Goal: Task Accomplishment & Management: Use online tool/utility

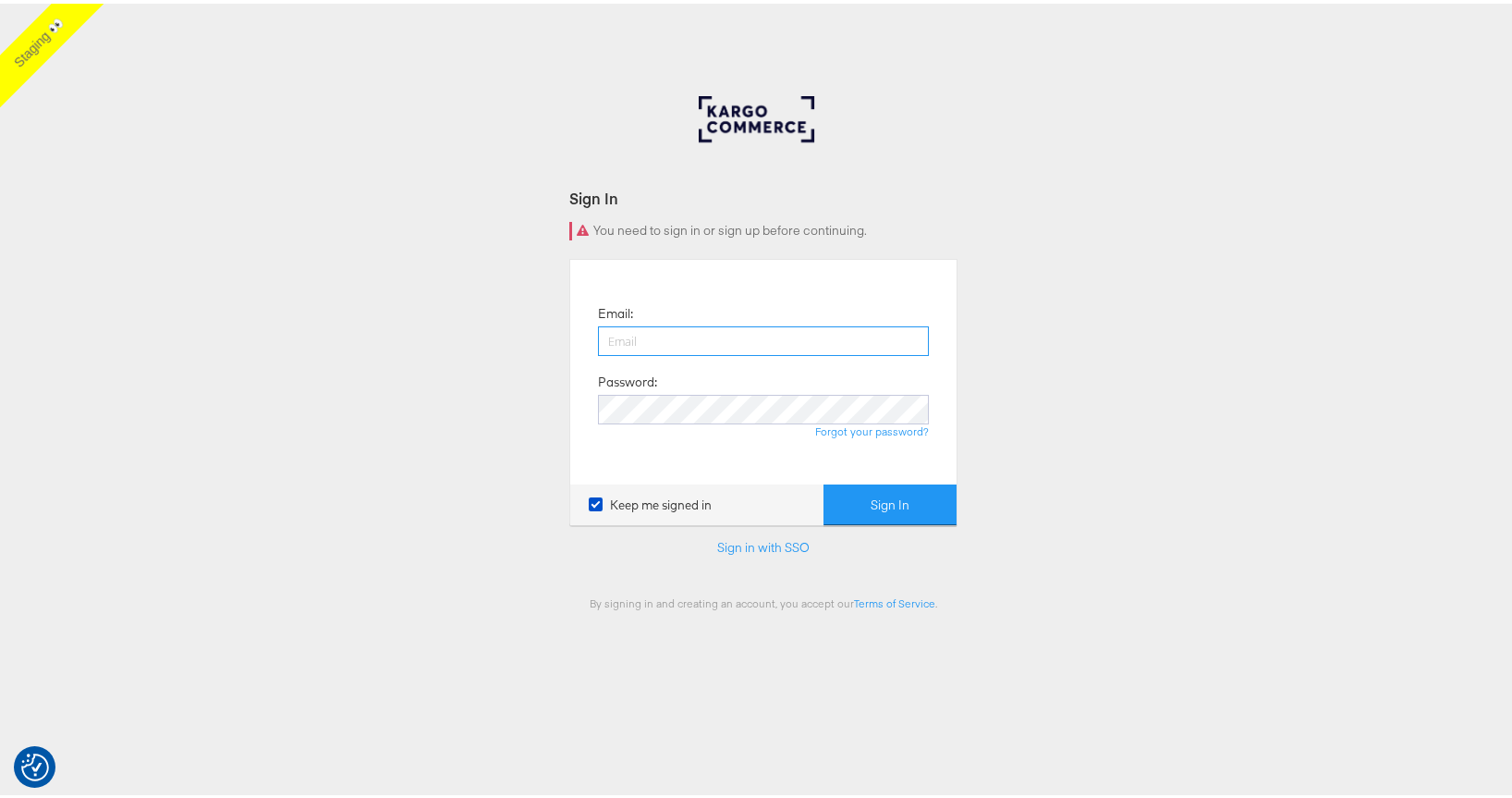
type input "[PERSON_NAME][EMAIL_ADDRESS][PERSON_NAME][DOMAIN_NAME]"
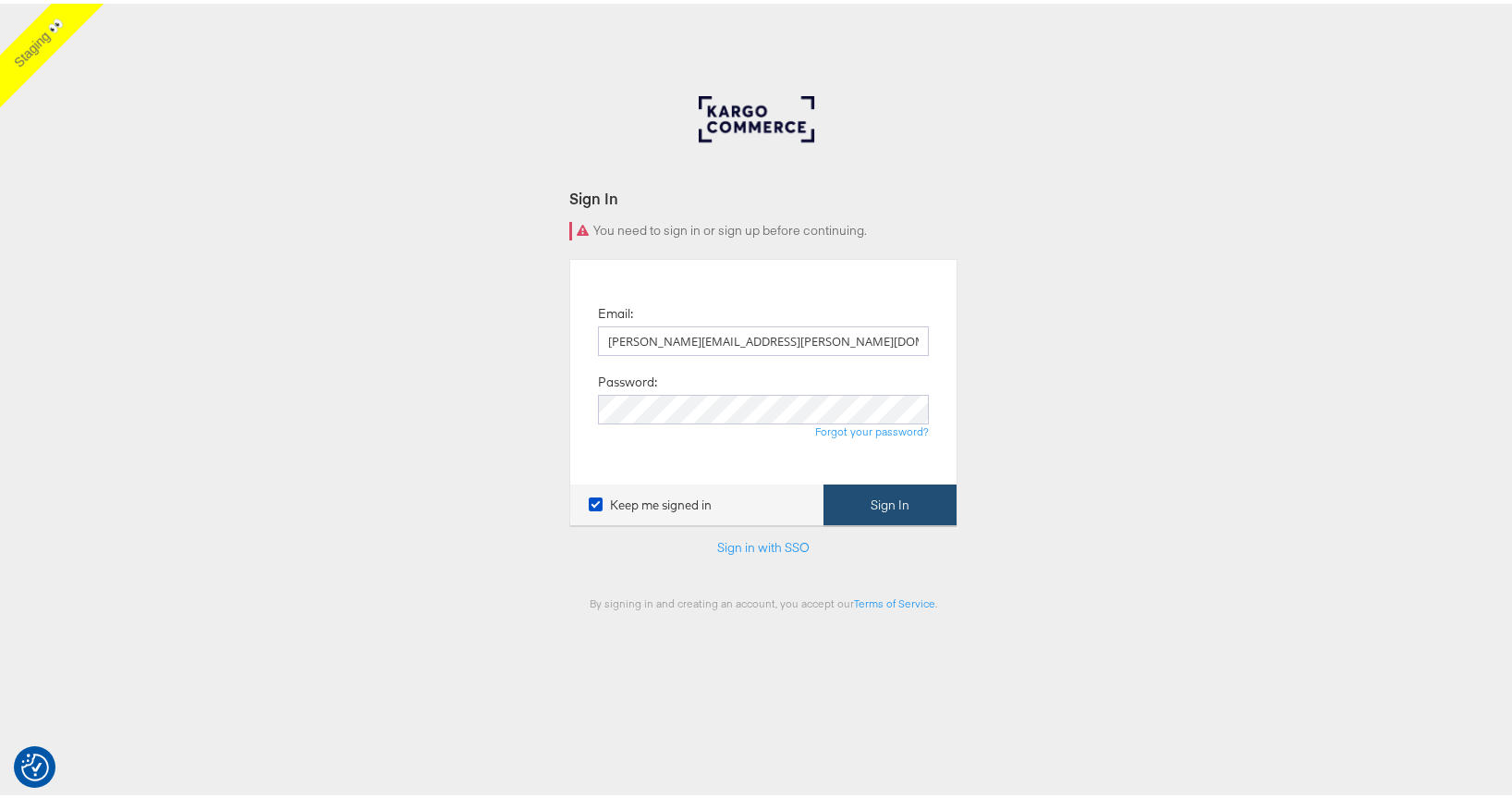
click at [898, 503] on button "Sign In" at bounding box center [889, 501] width 133 height 42
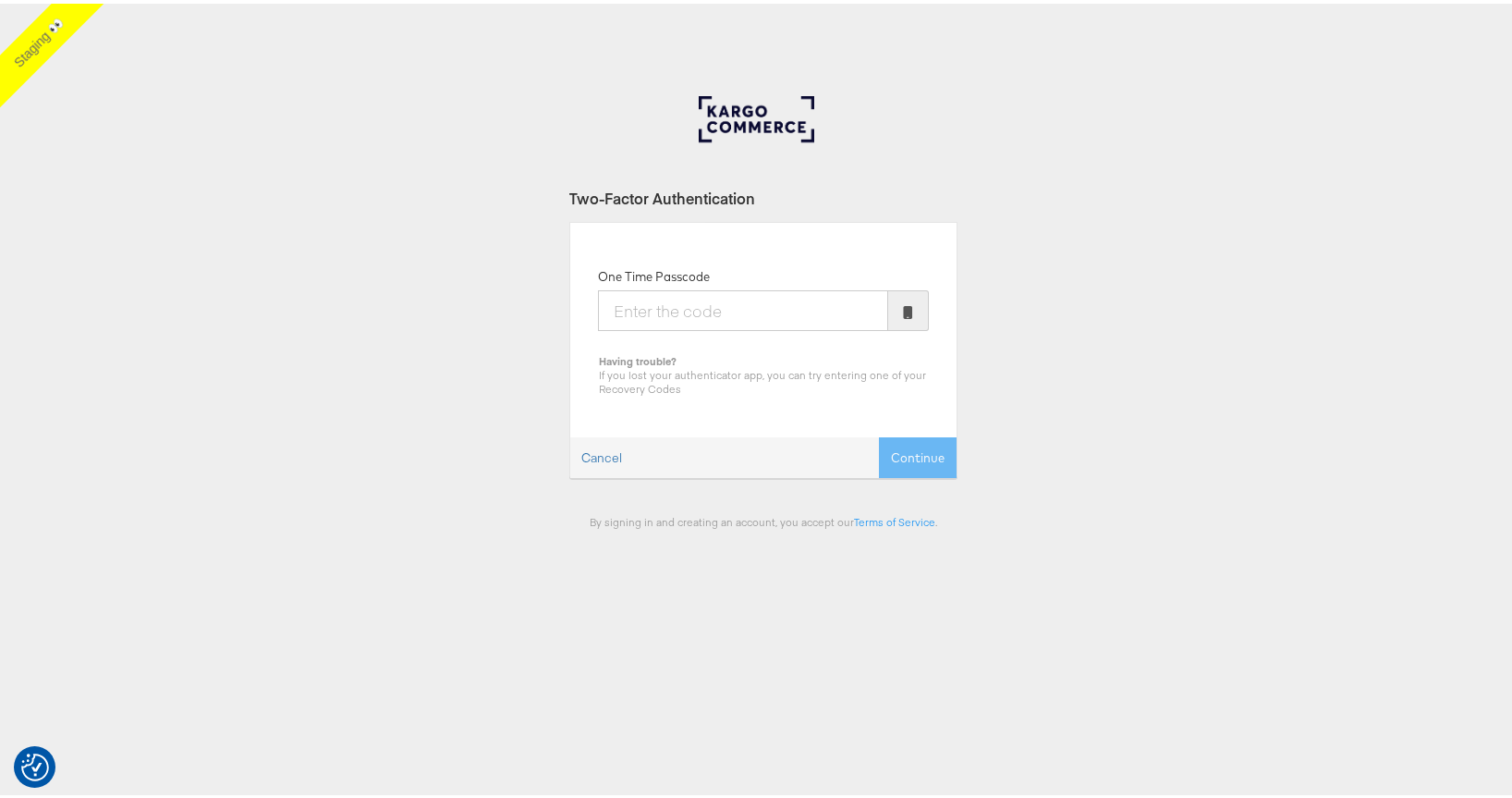
type input "8"
type input "934741"
click at [879, 434] on button "Continue" at bounding box center [918, 454] width 77 height 42
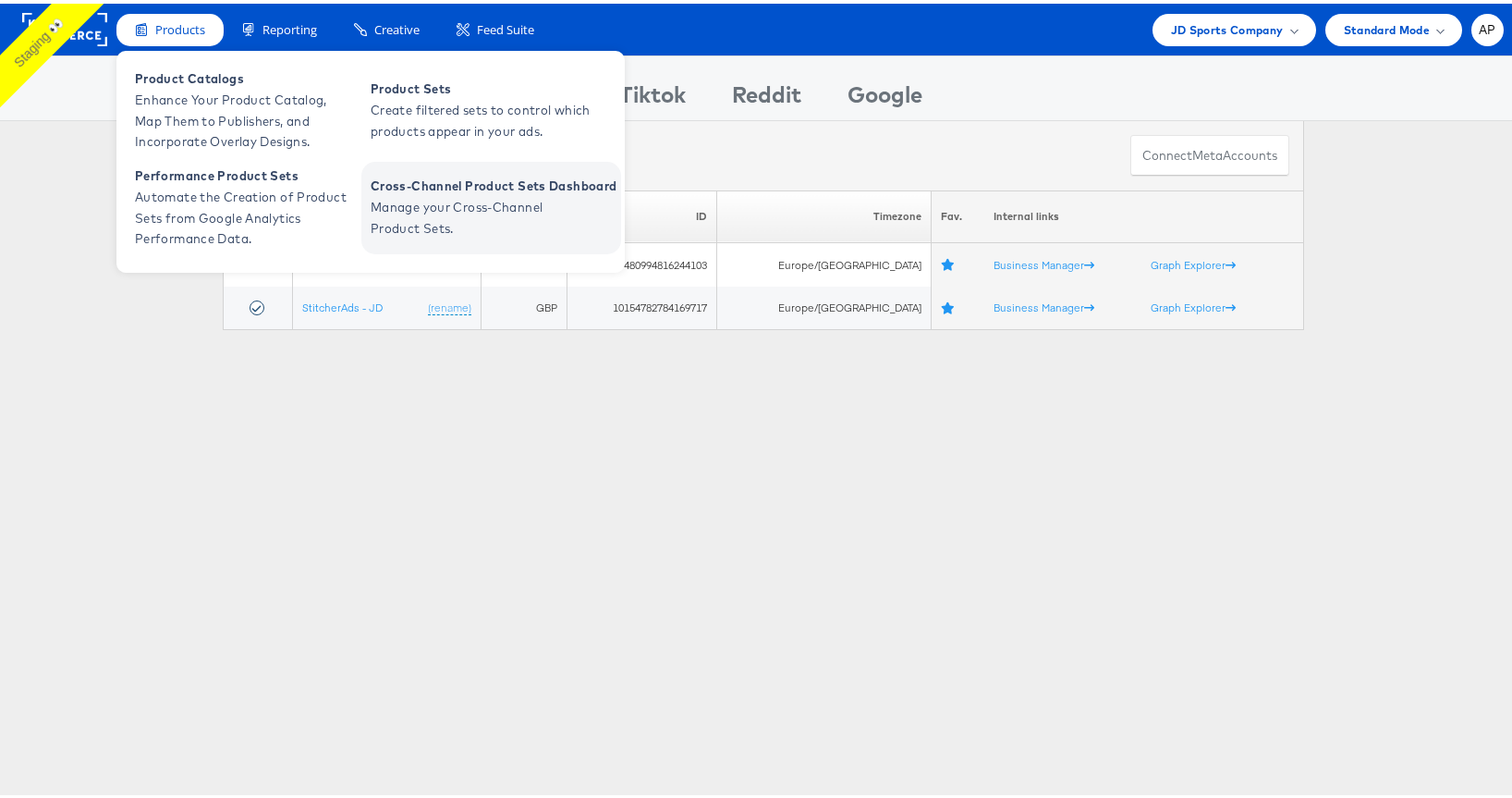
click at [425, 200] on span "Manage your Cross-Channel Product Sets." at bounding box center [481, 214] width 222 height 43
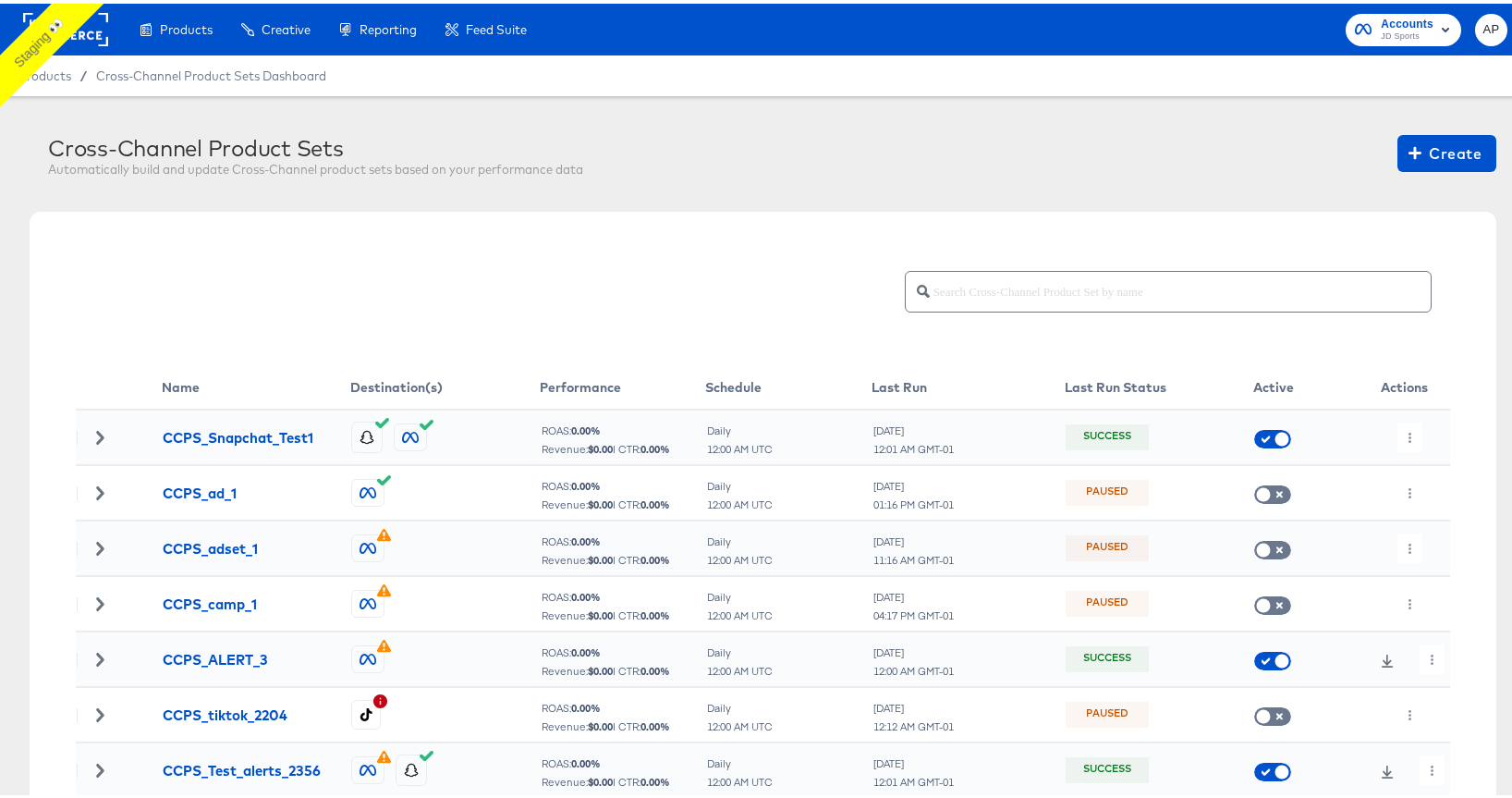
click at [1329, 172] on div "Cross-Channel Product Sets Automatically build and update Cross-Channel product…" at bounding box center [773, 156] width 1449 height 49
click at [1421, 149] on span "Create" at bounding box center [1447, 149] width 70 height 26
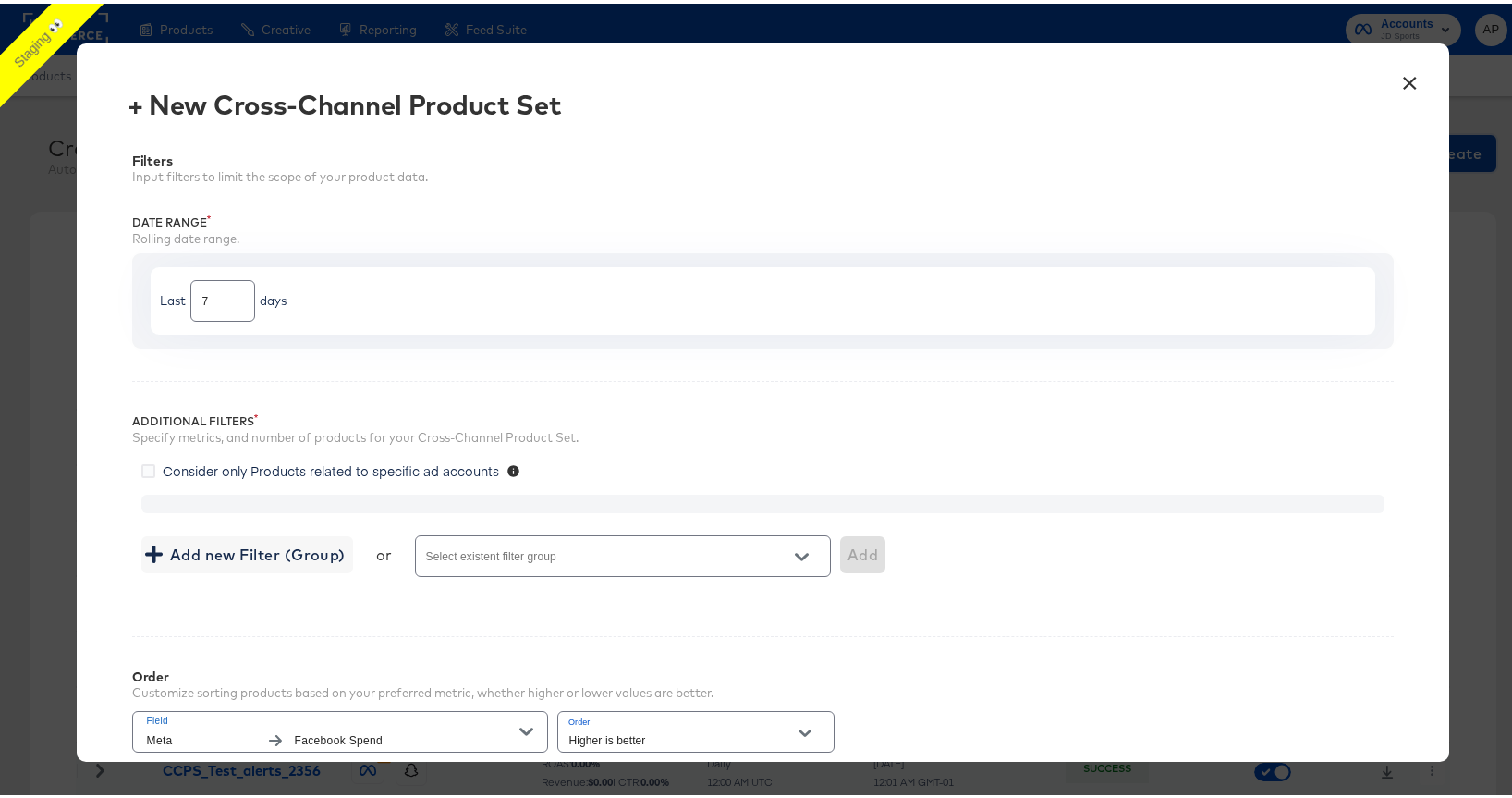
click at [481, 534] on div at bounding box center [623, 552] width 416 height 42
click at [490, 551] on input "Select existent filter group" at bounding box center [597, 561] width 347 height 21
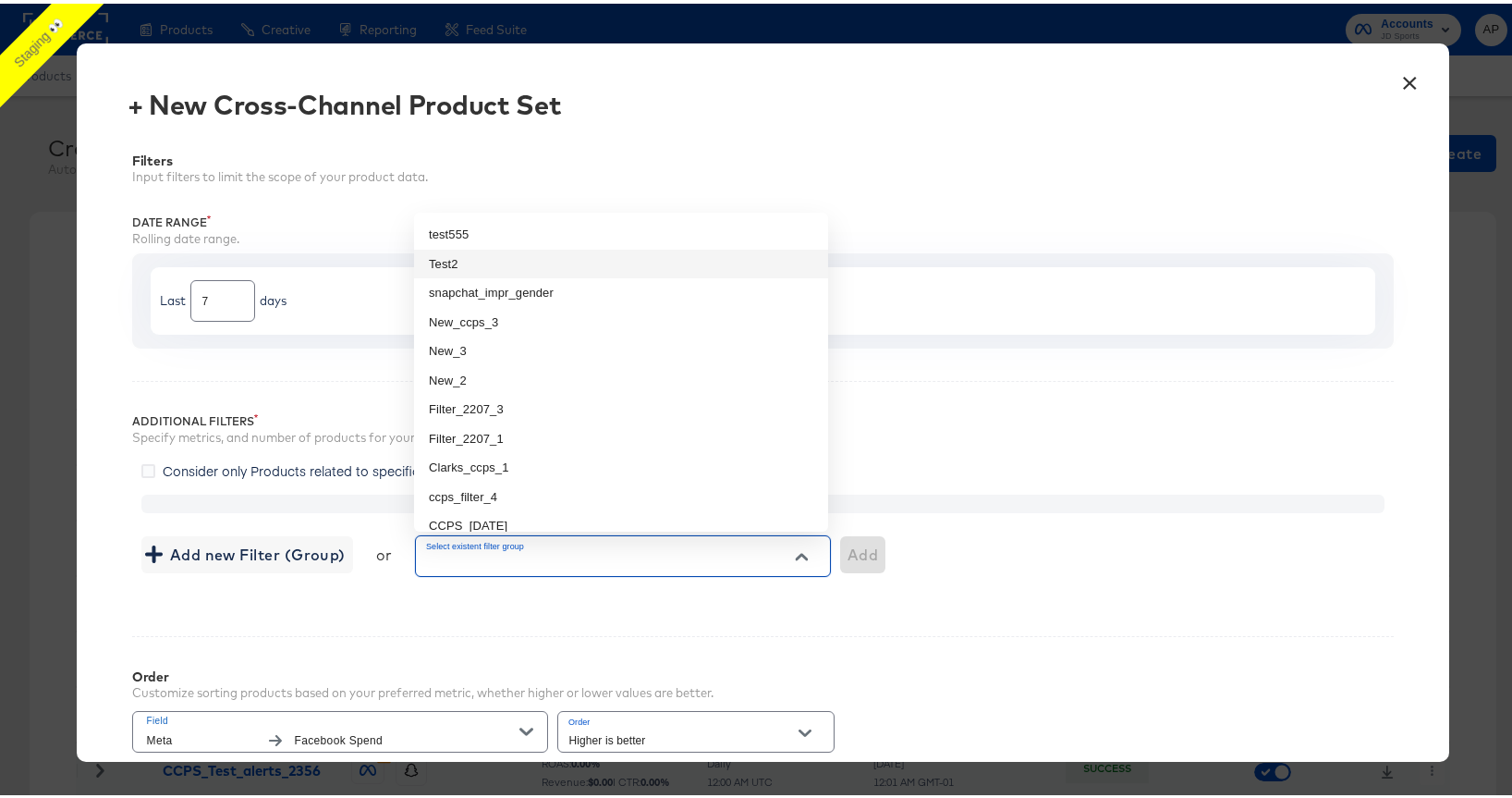
click at [447, 228] on li "test555" at bounding box center [622, 230] width 415 height 30
type input "test555"
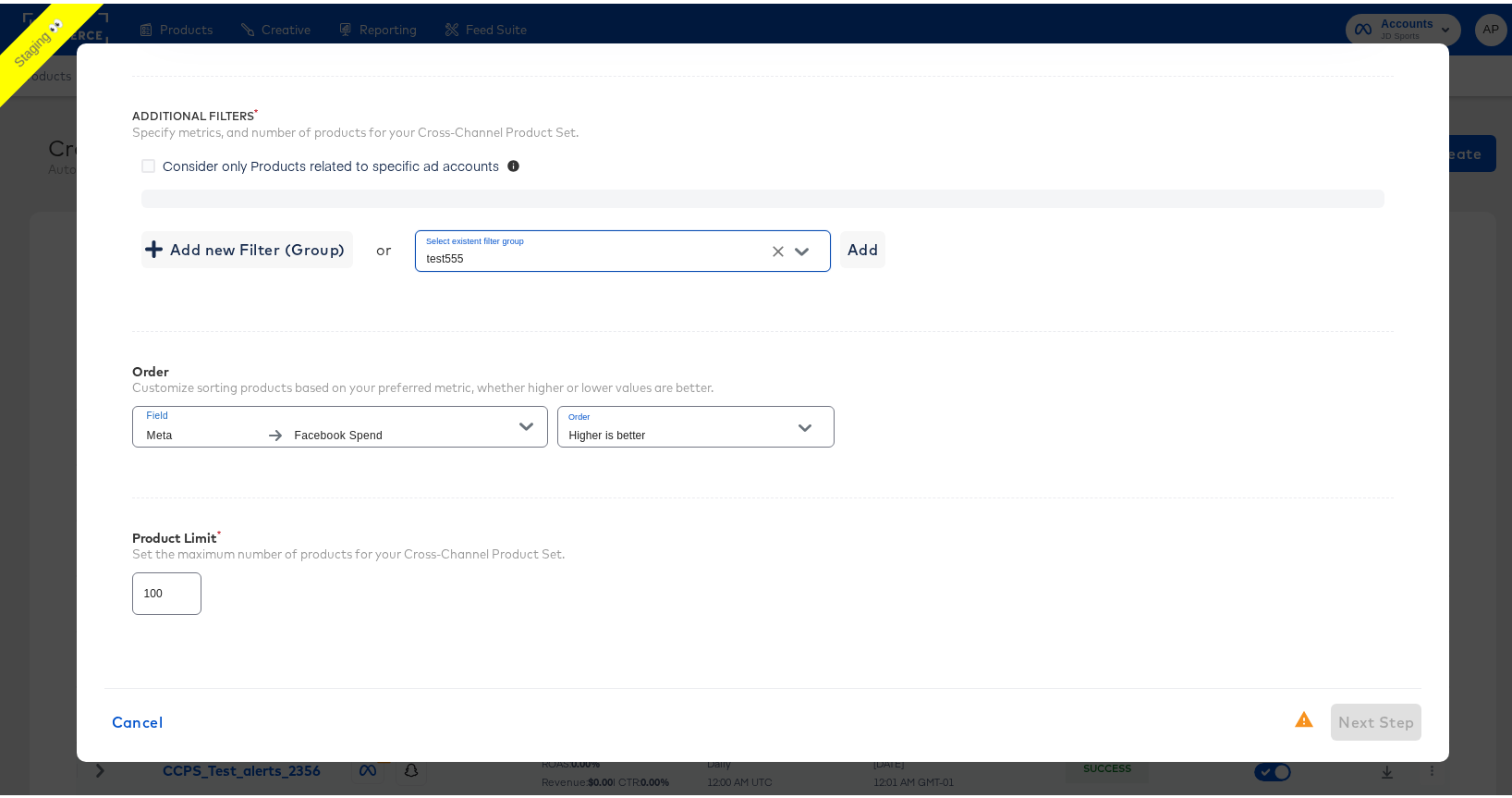
scroll to position [287, 0]
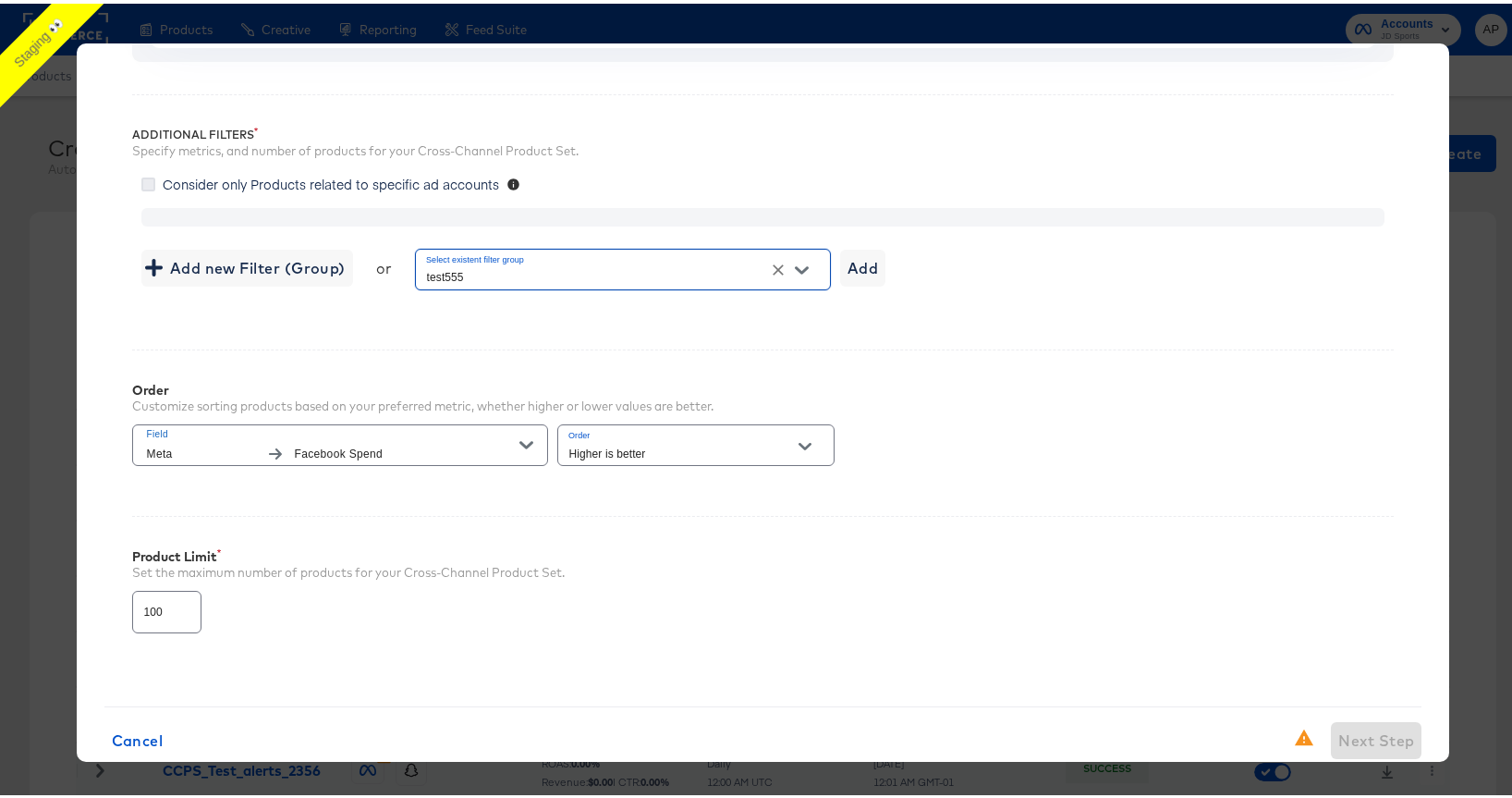
click at [141, 178] on icon at bounding box center [148, 180] width 14 height 14
click at [0, 0] on input "Consider only Products related to specific ad accounts" at bounding box center [0, 0] width 0 height 0
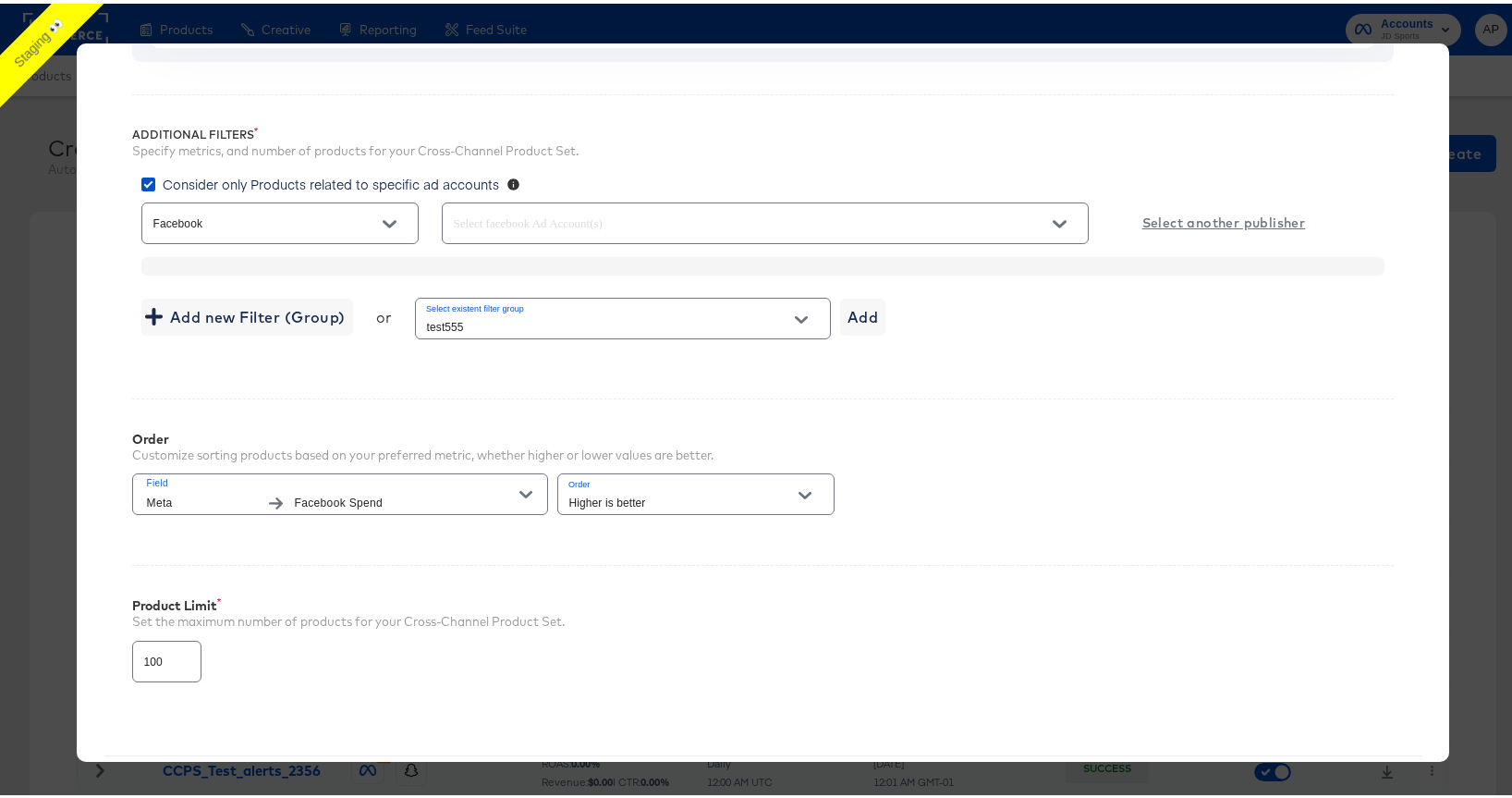
click at [600, 200] on div at bounding box center [765, 219] width 647 height 42
click at [599, 215] on input "text" at bounding box center [739, 221] width 578 height 21
click at [538, 260] on span "SELECT ALL" at bounding box center [516, 265] width 77 height 18
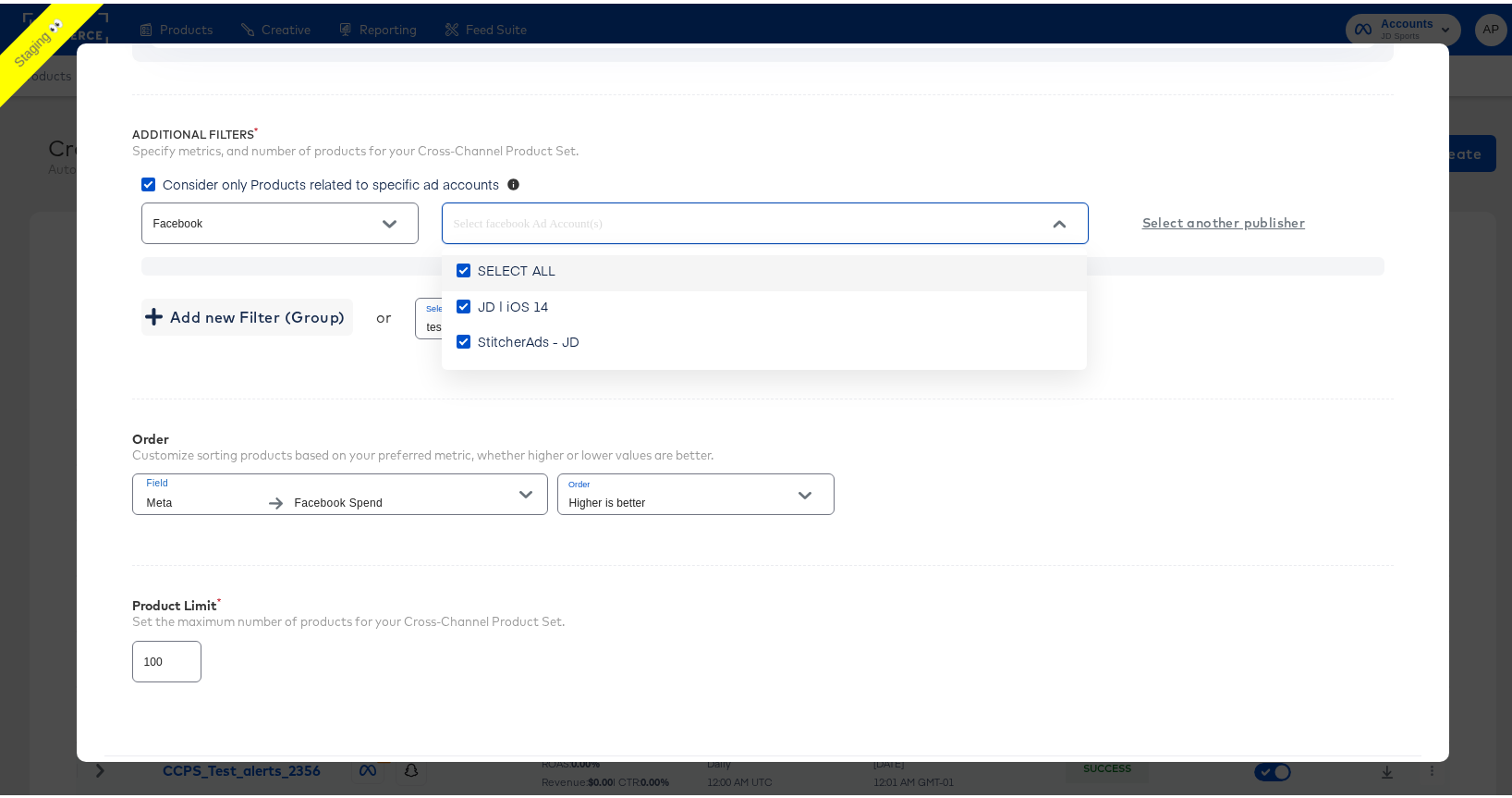
click at [0, 0] on input "SELECT ALL" at bounding box center [0, 0] width 0 height 0
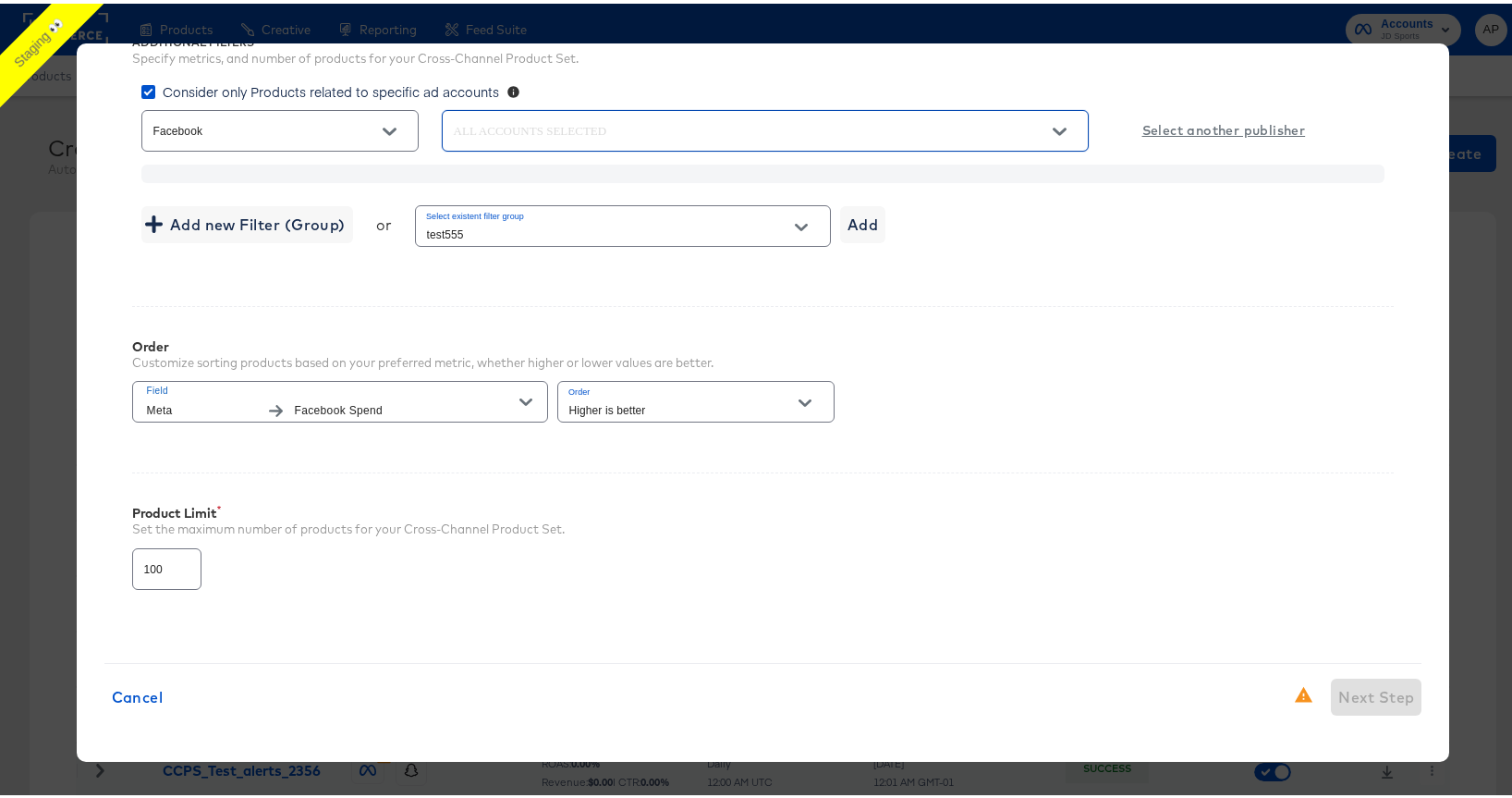
scroll to position [0, 0]
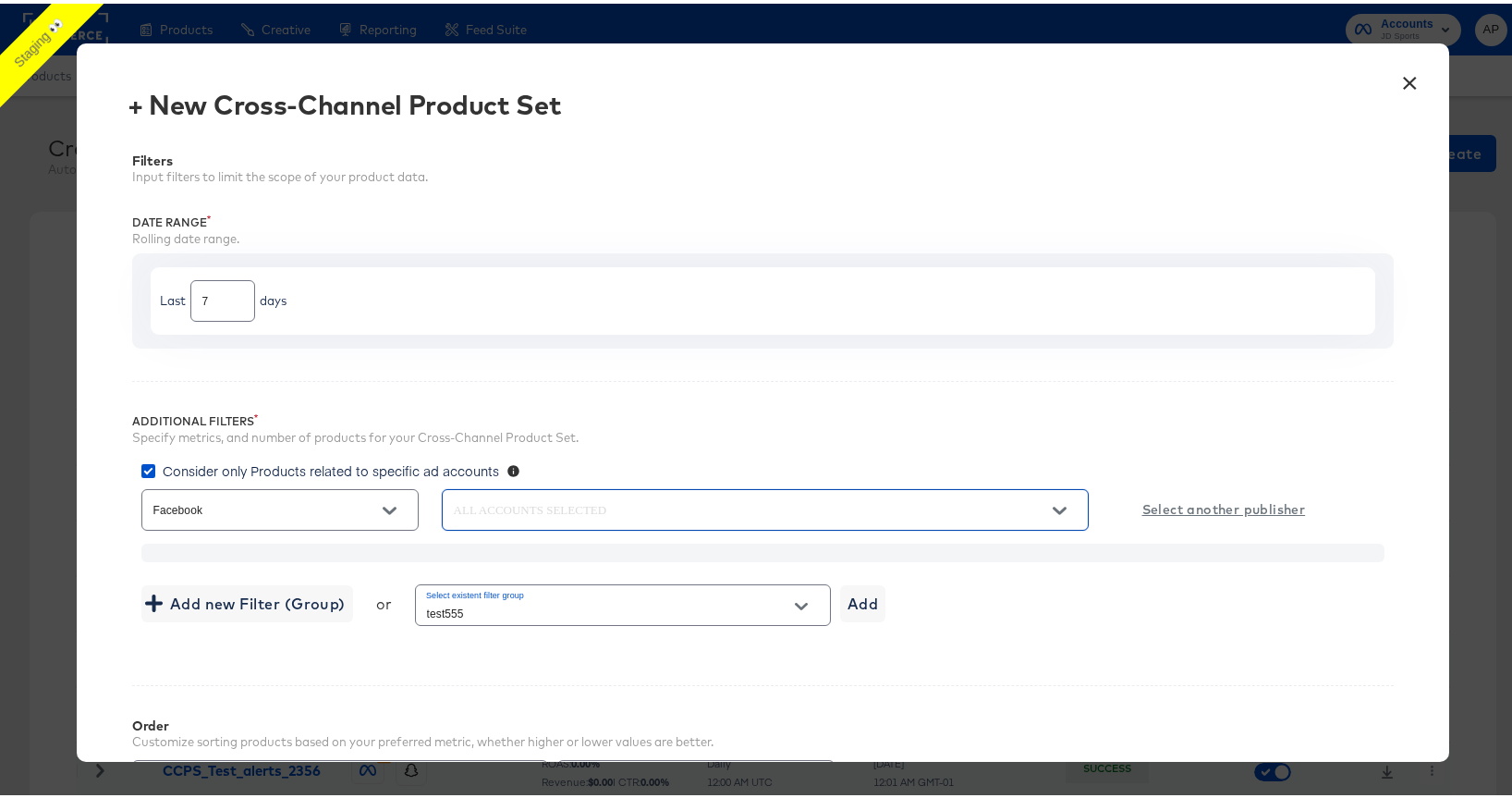
click at [1393, 77] on button "×" at bounding box center [1409, 75] width 33 height 33
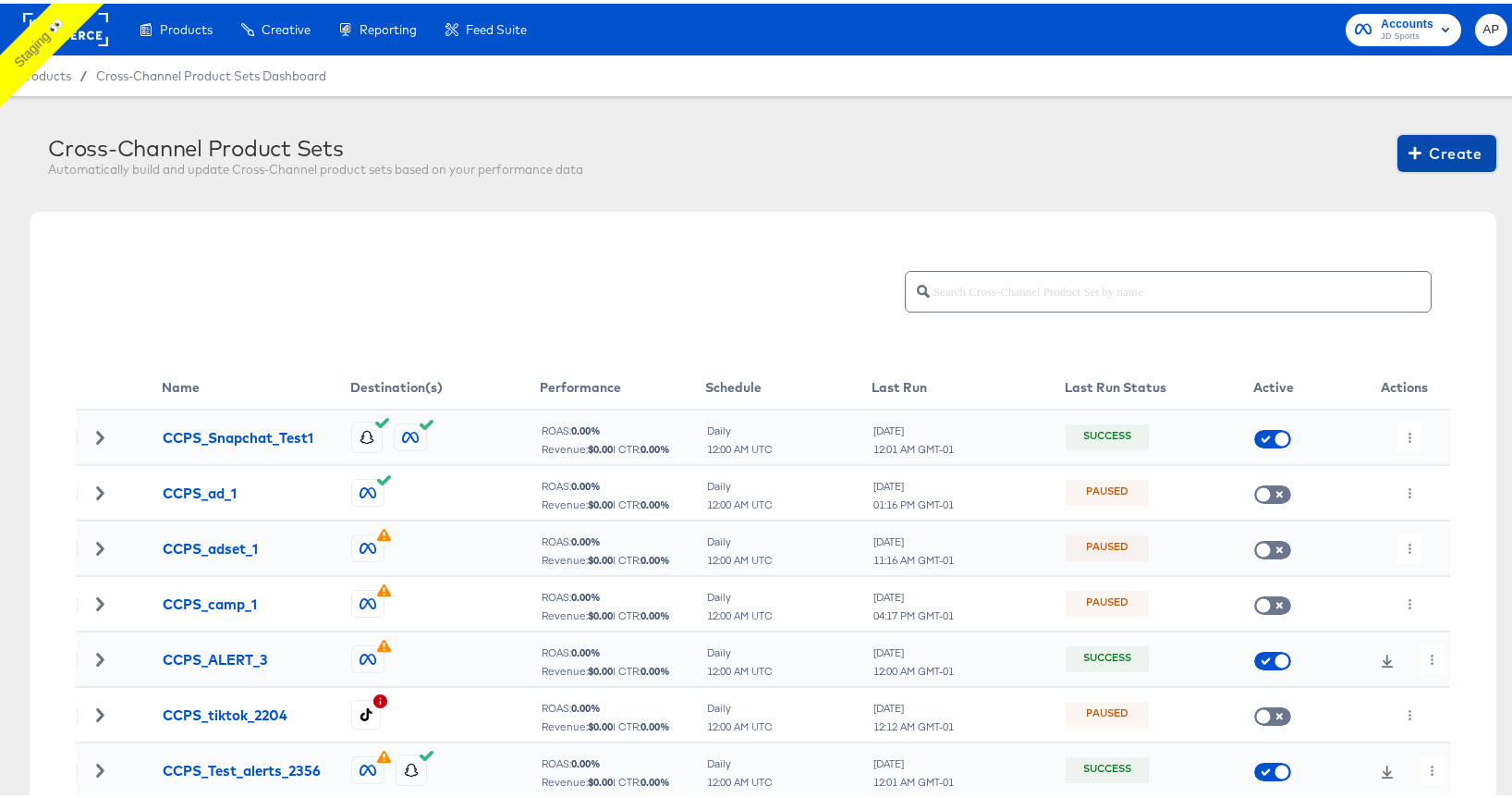
click at [1430, 153] on span "Create" at bounding box center [1447, 149] width 70 height 26
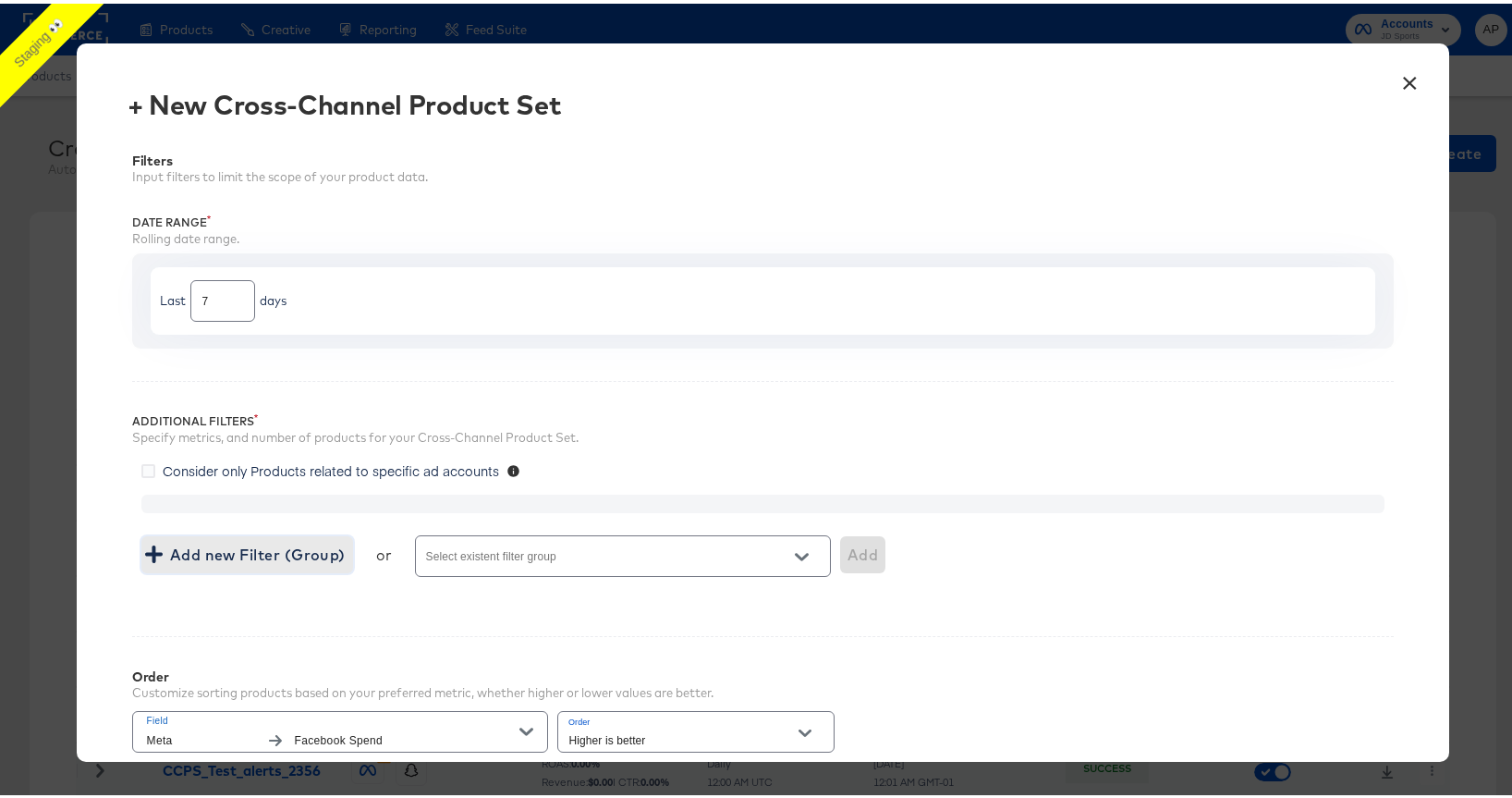
click at [254, 543] on span "Add new Filter (Group)" at bounding box center [247, 550] width 197 height 26
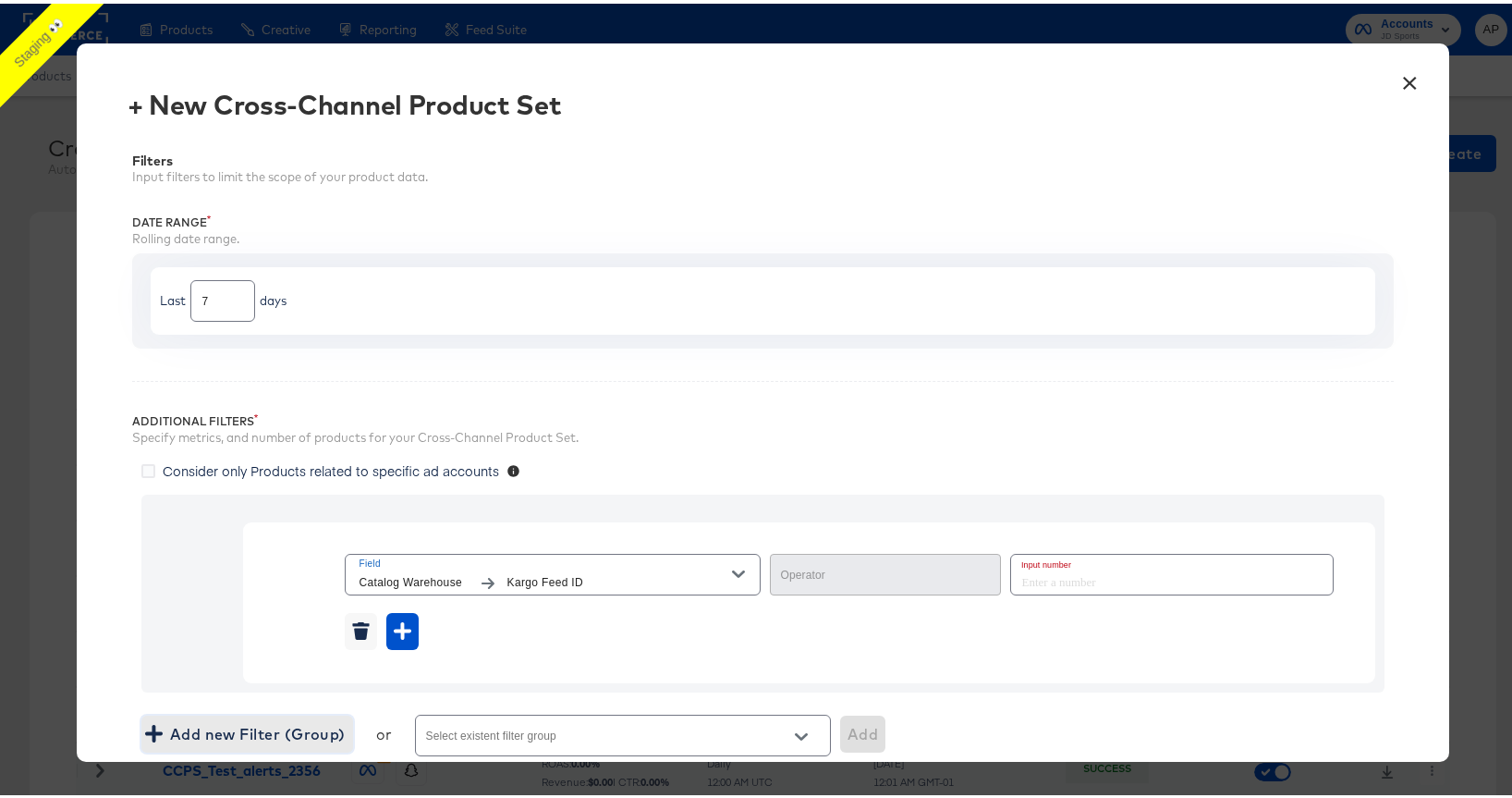
type input "Equal"
click at [1011, 591] on input "number" at bounding box center [1166, 570] width 311 height 40
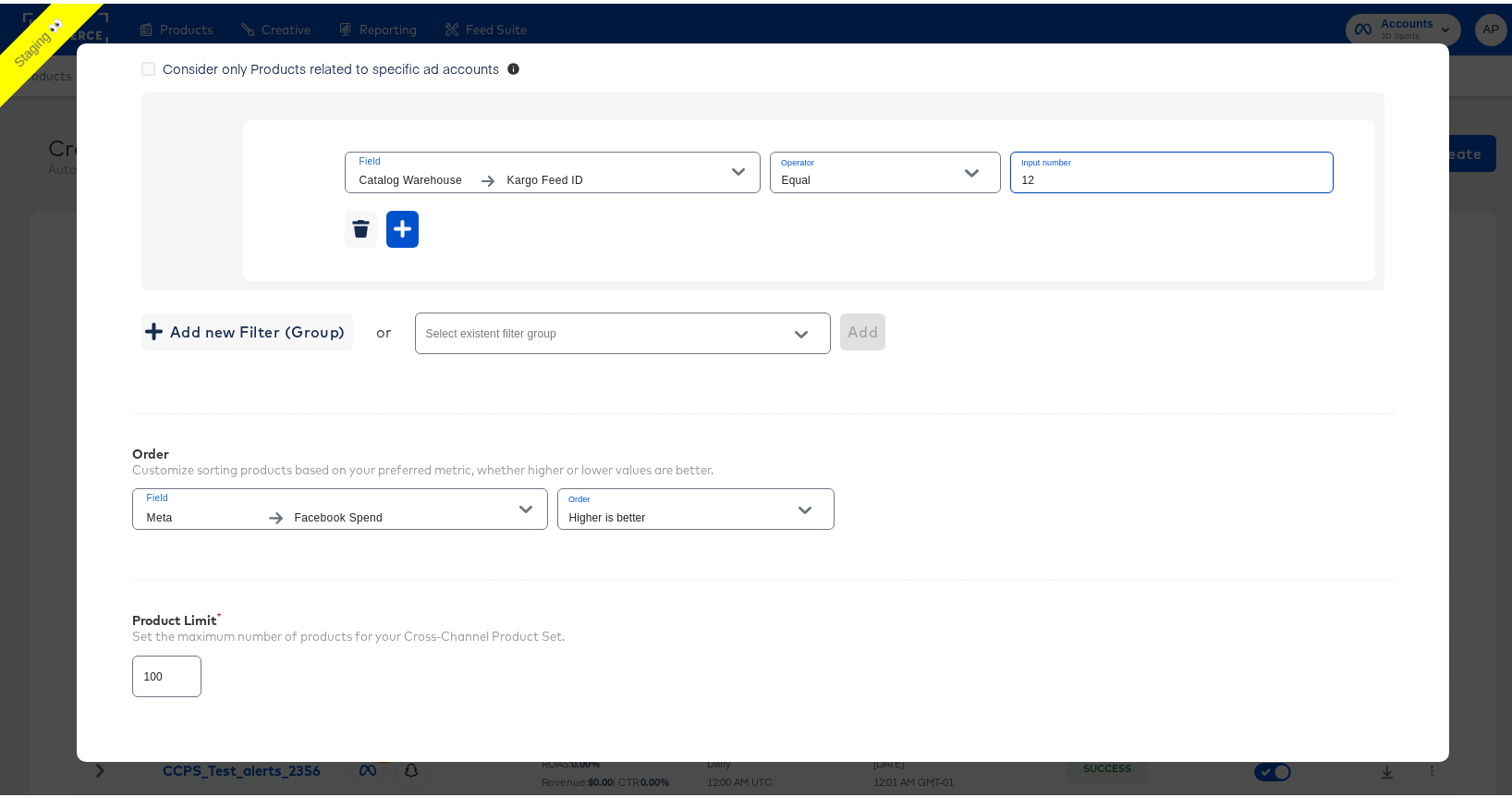
scroll to position [517, 0]
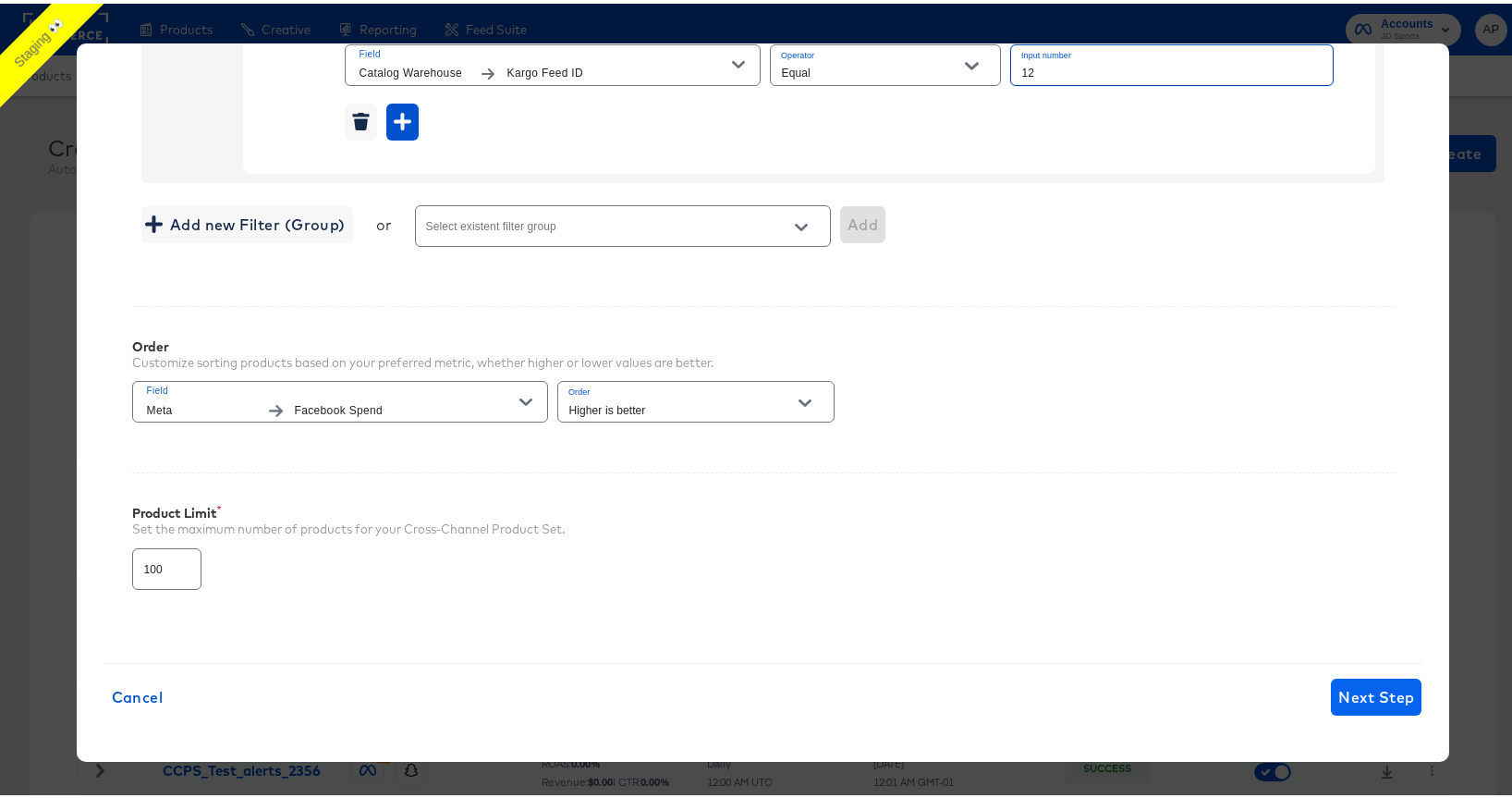
type input "12"
click at [1367, 707] on button "Next Step" at bounding box center [1376, 693] width 91 height 37
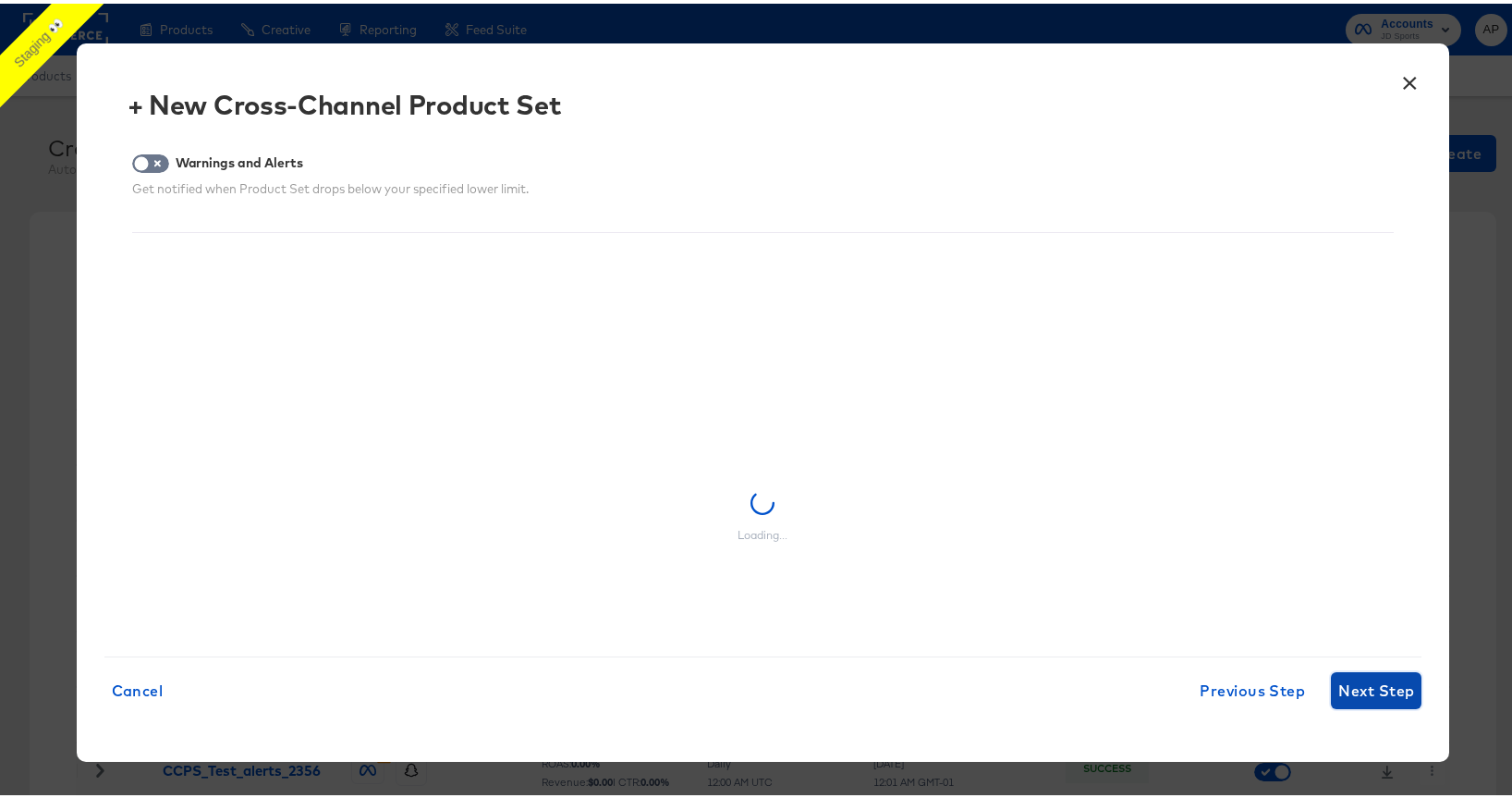
scroll to position [0, 0]
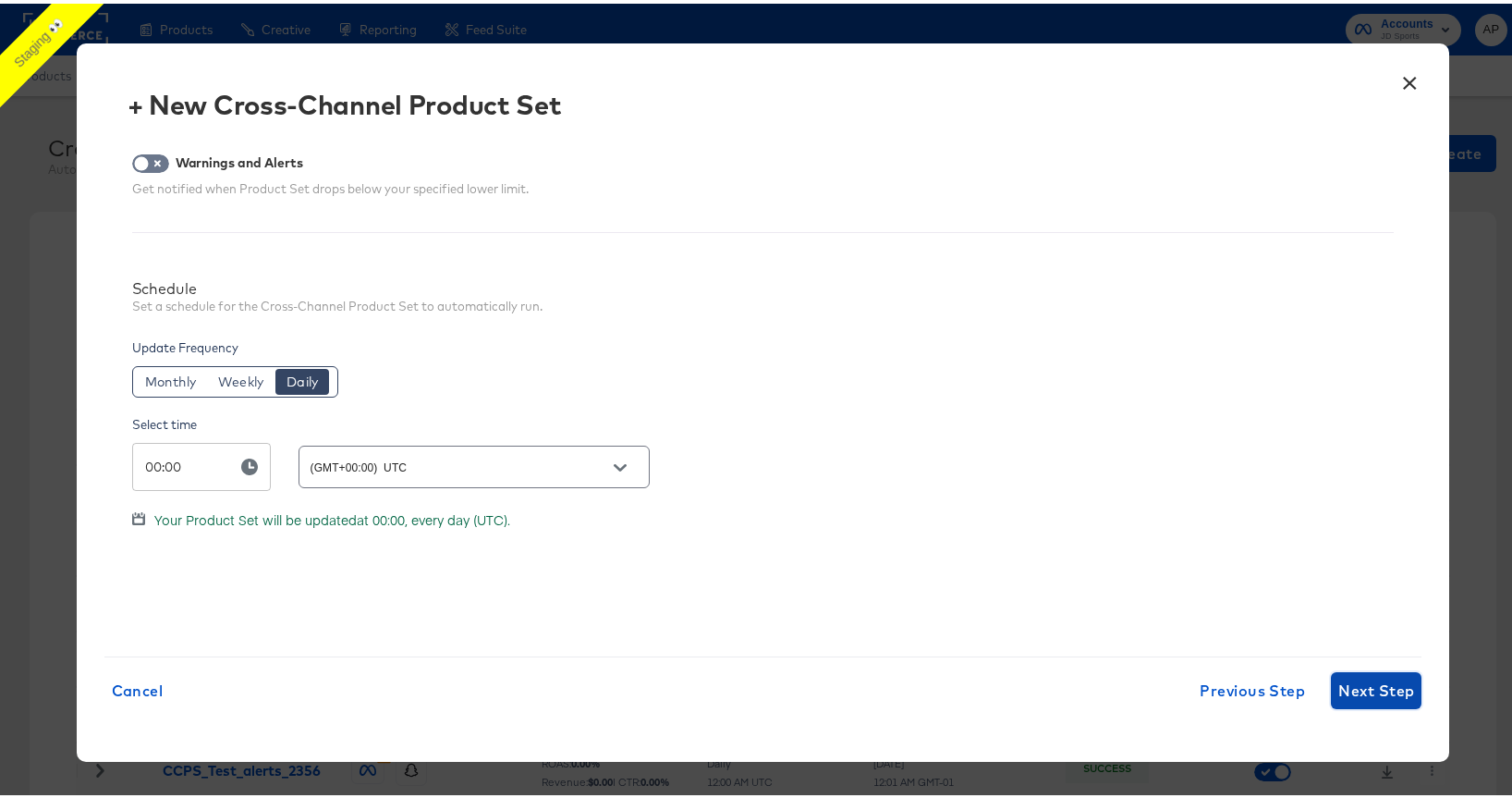
click at [1359, 692] on span "Next Step" at bounding box center [1376, 687] width 76 height 26
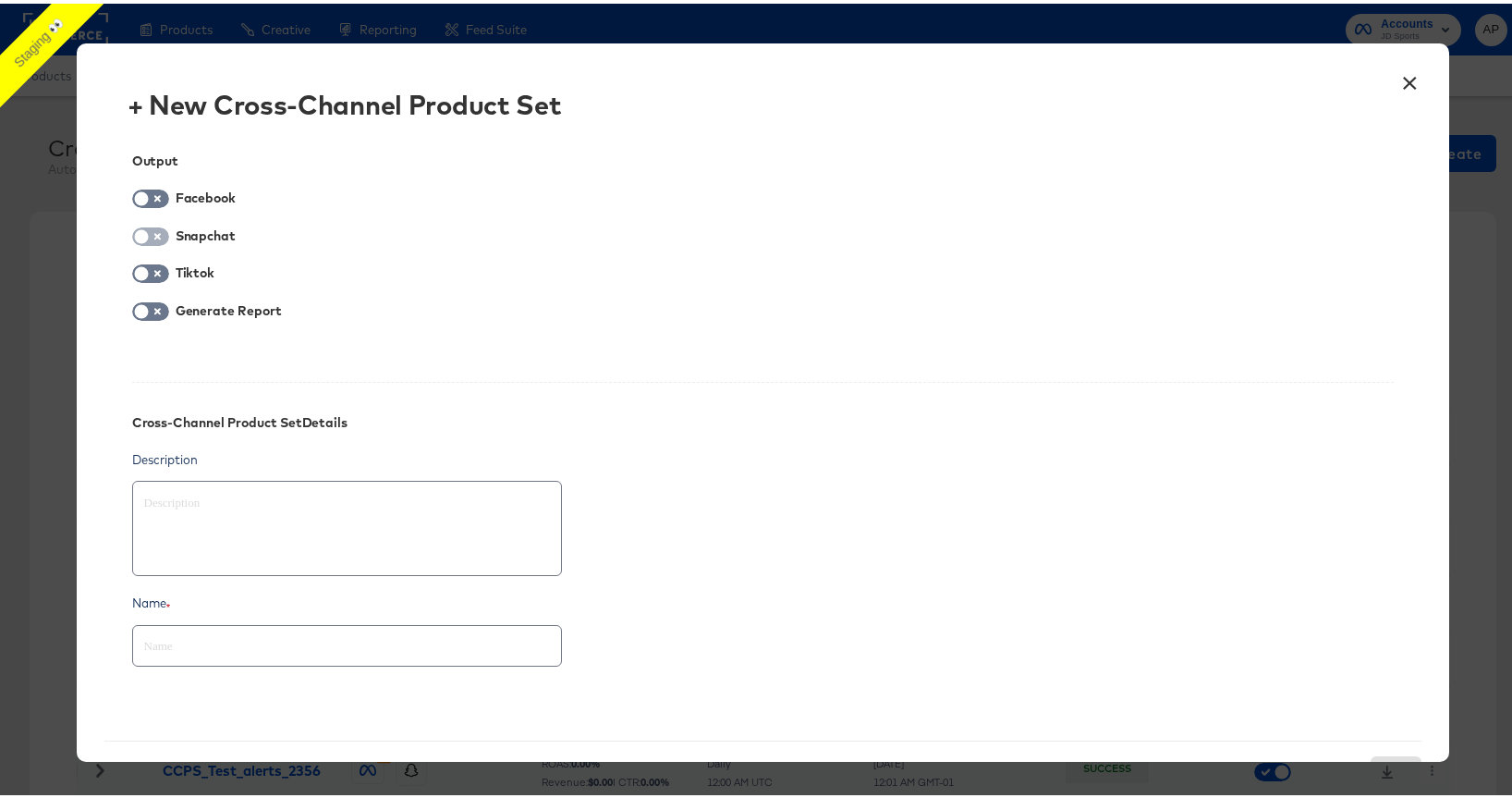
click at [150, 231] on input "checkbox" at bounding box center [140, 237] width 55 height 18
checkbox input "true"
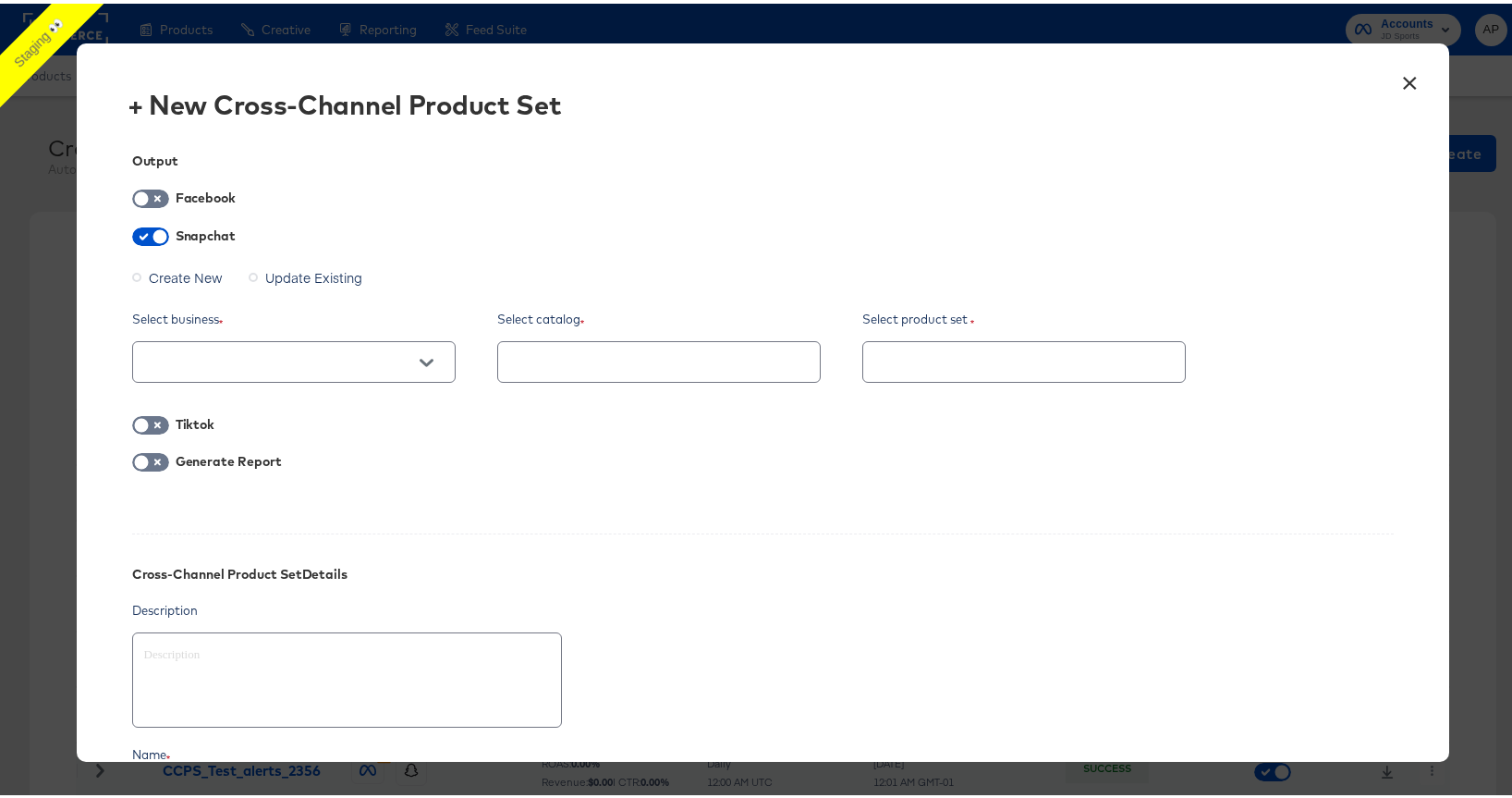
click at [429, 354] on icon "Open" at bounding box center [425, 358] width 13 height 13
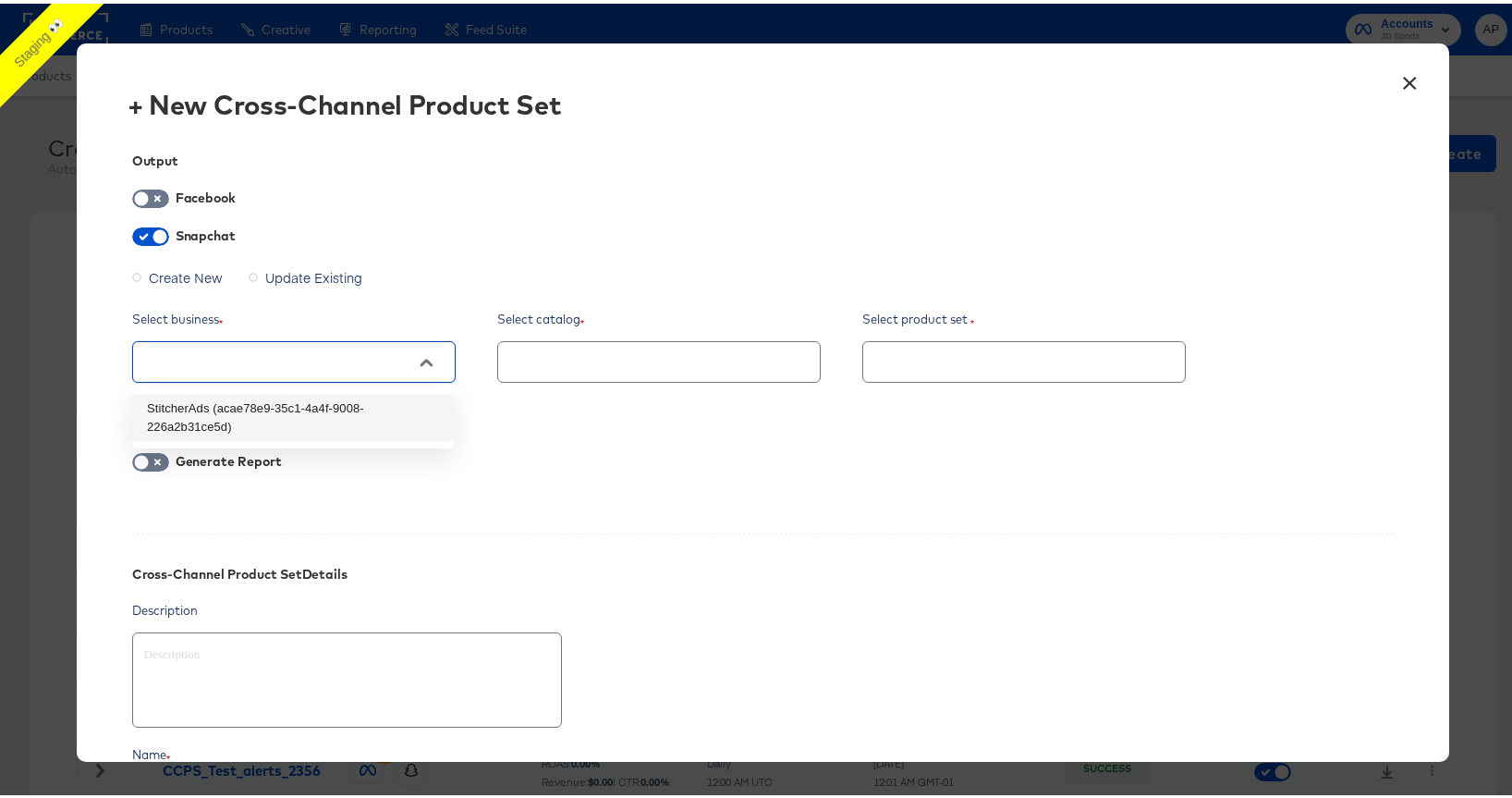
click at [386, 403] on li "StitcherAds (acae78e9-35c1-4a4f-9008-226a2b31ce5d)" at bounding box center [293, 414] width 322 height 47
type textarea "x"
type input "StitcherAds (acae78e9-35c1-4a4f-9008-226a2b31ce5d)"
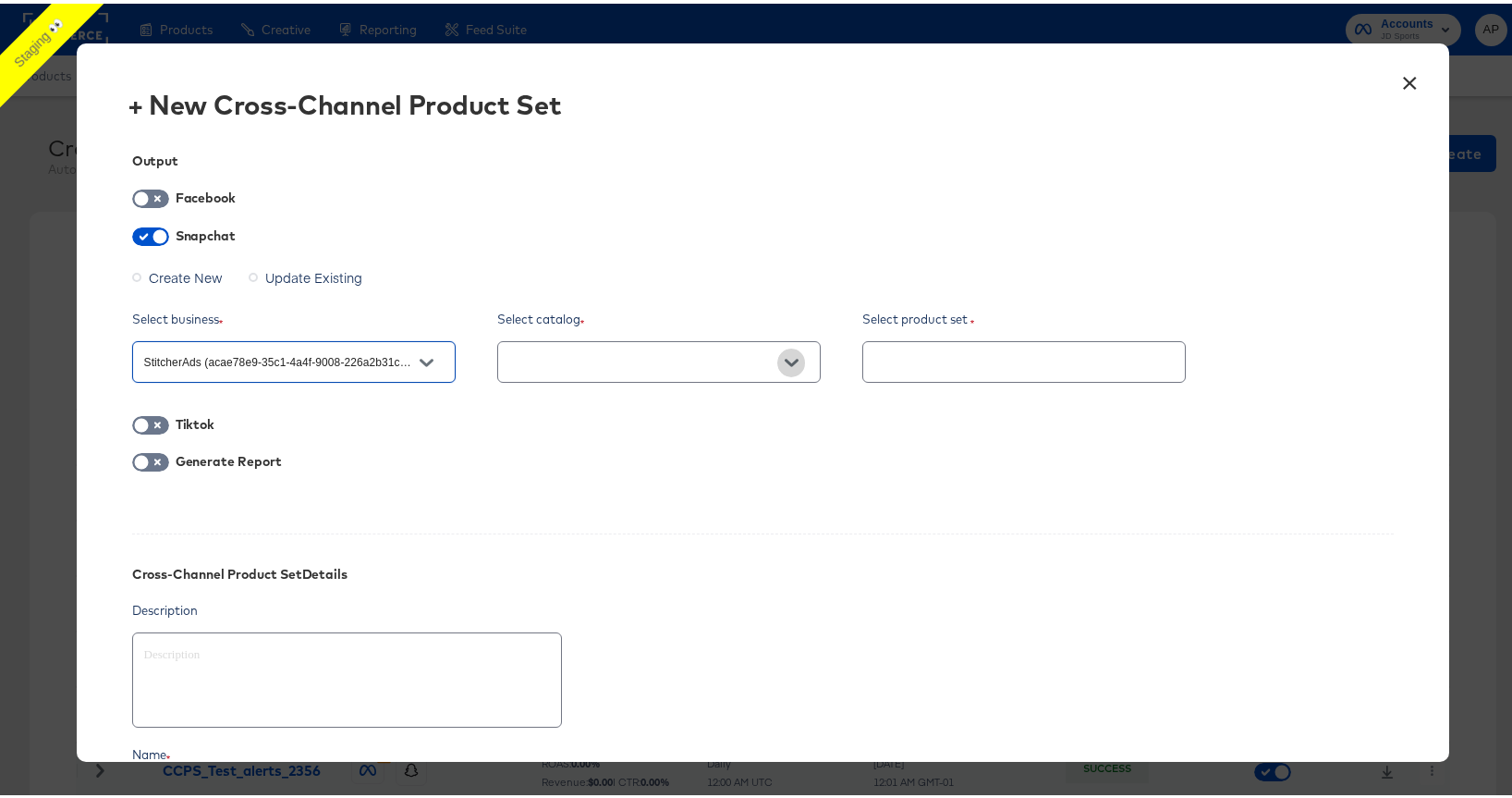
click at [791, 365] on icon "Open" at bounding box center [790, 358] width 13 height 13
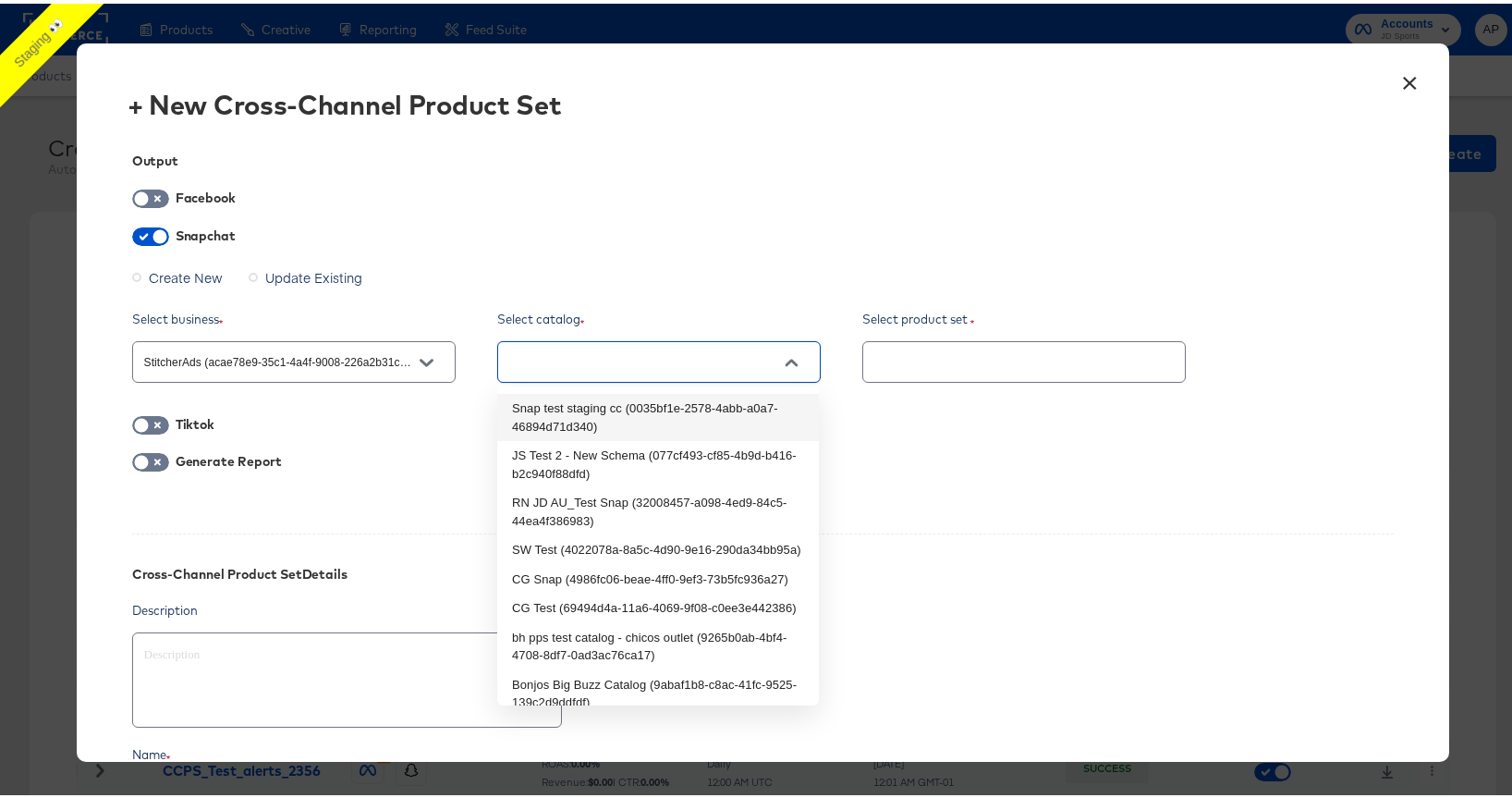
click at [698, 409] on li "Snap test staging cc (0035bf1e-2578-4abb-a0a7-46894d71d340)" at bounding box center [658, 414] width 322 height 47
type textarea "x"
type input "Snap test staging cc (0035bf1e-2578-4abb-a0a7-46894d71d340)"
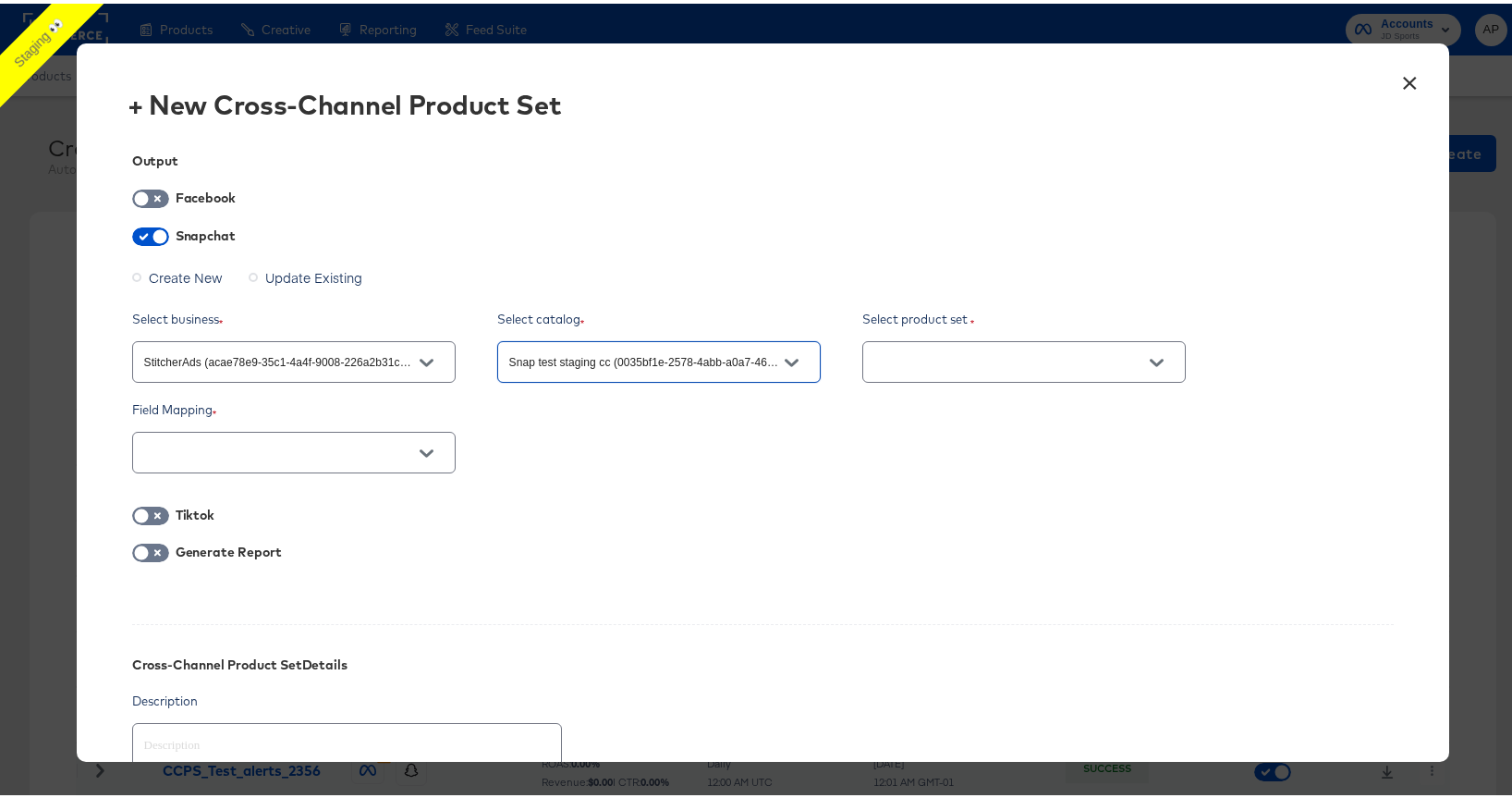
drag, startPoint x: 434, startPoint y: 436, endPoint x: 430, endPoint y: 446, distance: 10.8
click at [434, 436] on div at bounding box center [426, 449] width 39 height 28
click at [429, 447] on icon "Open" at bounding box center [425, 449] width 13 height 8
click at [599, 474] on div at bounding box center [763, 474] width 1263 height 1
click at [1393, 79] on button "×" at bounding box center [1409, 75] width 33 height 33
